Goal: Task Accomplishment & Management: Complete application form

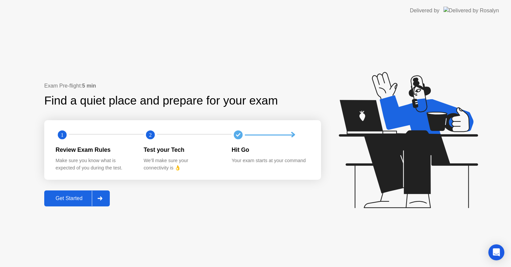
click at [100, 199] on icon at bounding box center [99, 198] width 5 height 4
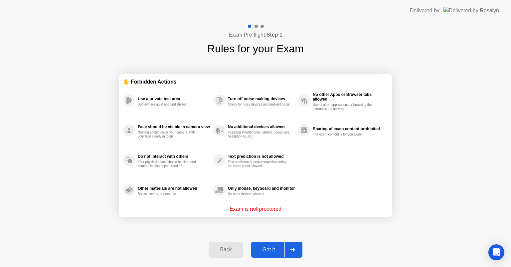
click at [265, 252] on div "Got it" at bounding box center [268, 249] width 31 height 6
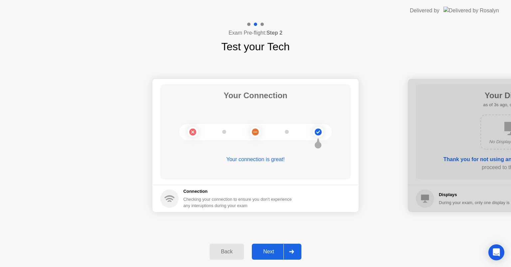
click at [276, 248] on div "Next" at bounding box center [269, 251] width 30 height 6
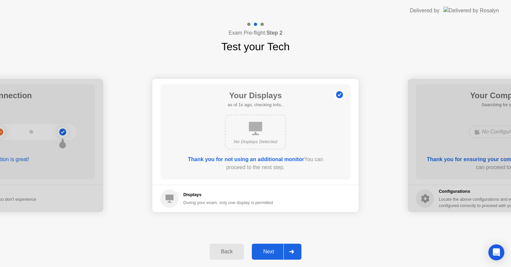
click at [276, 248] on div "Next" at bounding box center [269, 251] width 30 height 6
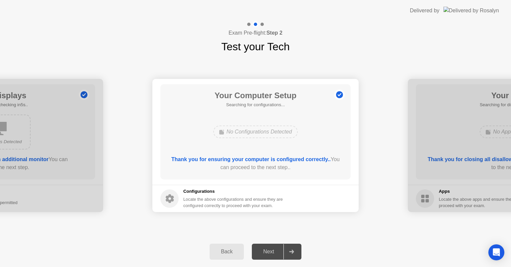
click at [276, 248] on div "Next" at bounding box center [269, 251] width 30 height 6
click at [201, 190] on h5 "Configurations" at bounding box center [233, 191] width 101 height 7
click at [262, 134] on div "No Configurations Detected" at bounding box center [255, 131] width 85 height 13
click at [281, 253] on div "Next" at bounding box center [269, 251] width 30 height 6
click at [230, 246] on button "Back" at bounding box center [226, 251] width 34 height 16
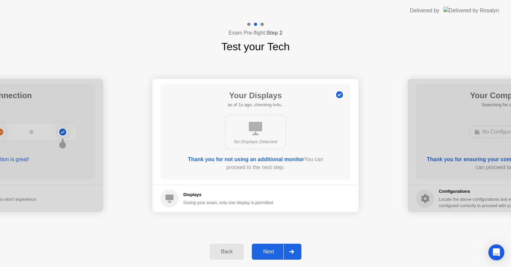
click at [268, 252] on div "Next" at bounding box center [269, 251] width 30 height 6
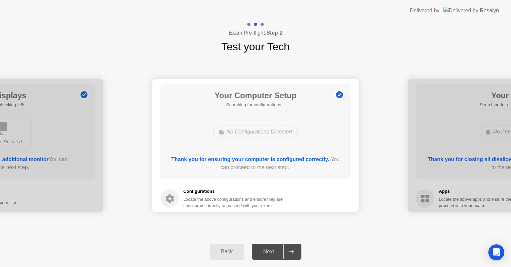
click at [337, 93] on circle at bounding box center [339, 94] width 7 height 7
click at [334, 48] on div "Exam Pre-flight: Step 2 Test your Tech" at bounding box center [255, 37] width 511 height 33
click at [276, 250] on div "Next" at bounding box center [269, 251] width 30 height 6
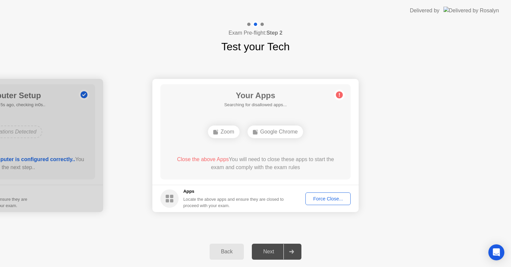
click at [322, 200] on div "Force Close..." at bounding box center [328, 198] width 41 height 5
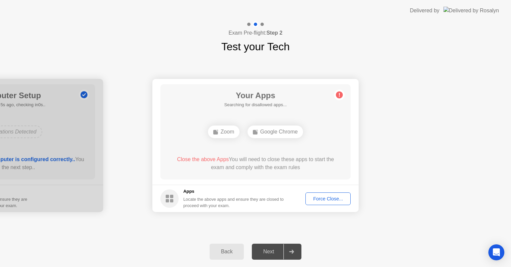
click at [325, 198] on div "Force Close..." at bounding box center [328, 198] width 41 height 5
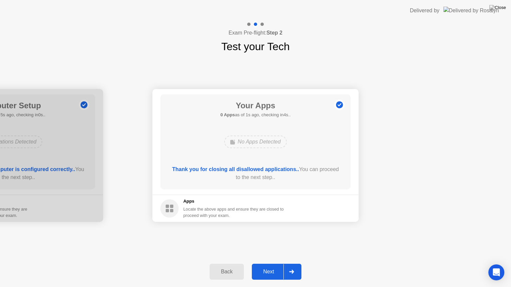
click at [267, 266] on div "Next" at bounding box center [269, 272] width 30 height 6
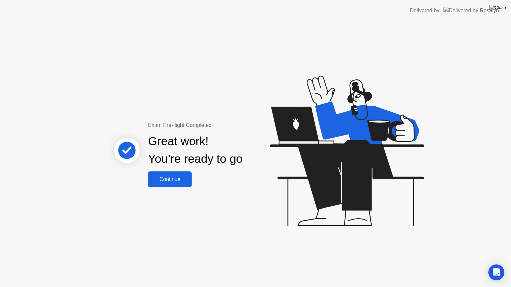
click at [174, 180] on div "Continue" at bounding box center [170, 180] width 40 height 6
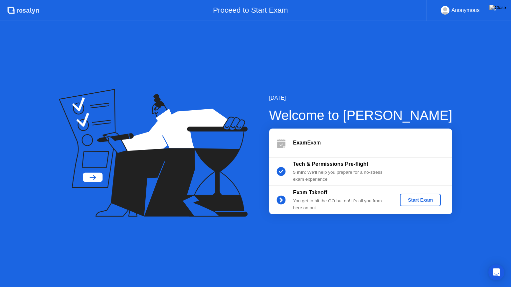
click at [431, 199] on div "Start Exam" at bounding box center [420, 199] width 36 height 5
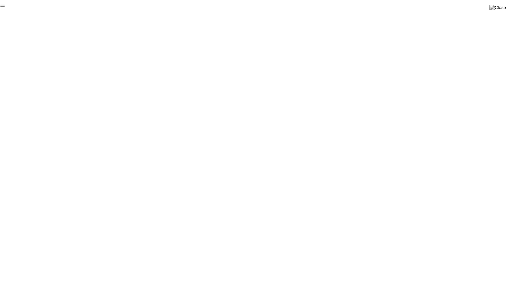
click at [5, 7] on button "End Proctoring Session" at bounding box center [2, 6] width 5 height 2
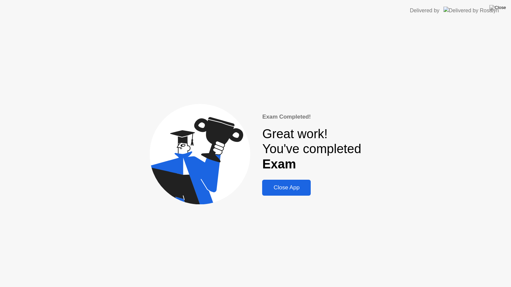
click at [289, 189] on div "Close App" at bounding box center [286, 188] width 45 height 7
